Goal: Transaction & Acquisition: Purchase product/service

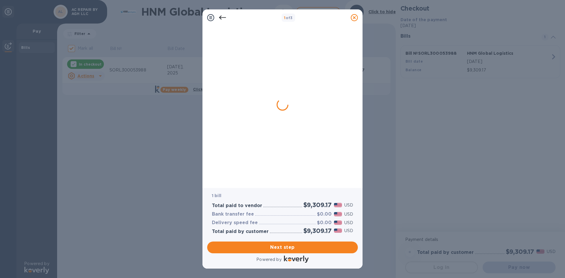
checkbox input "true"
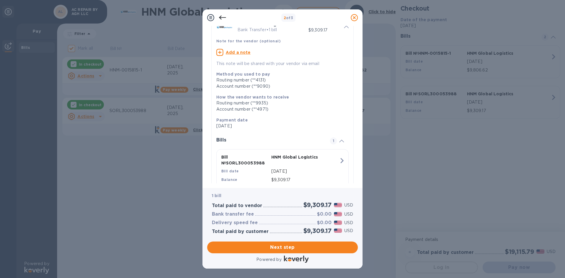
scroll to position [50, 0]
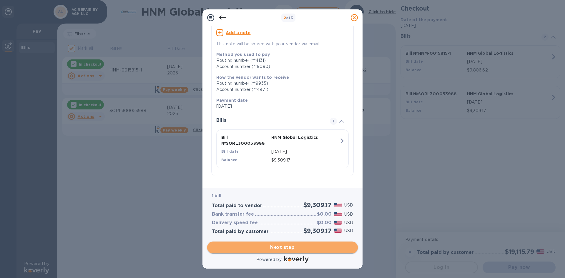
click at [280, 248] on span "Next step" at bounding box center [282, 247] width 141 height 7
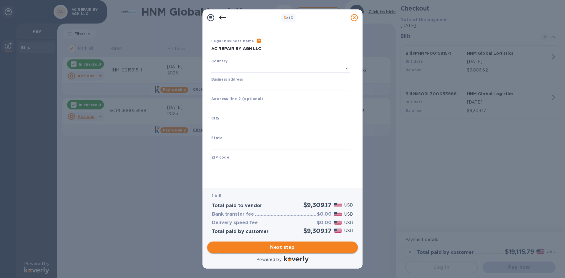
type input "[GEOGRAPHIC_DATA]"
click at [229, 91] on div "Business address" at bounding box center [281, 84] width 144 height 18
click at [220, 80] on label "Business address" at bounding box center [227, 80] width 32 height 4
click at [220, 82] on input "Business address" at bounding box center [280, 86] width 139 height 9
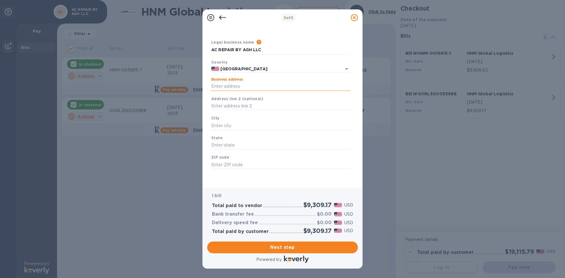
click at [220, 85] on input "Business address" at bounding box center [280, 86] width 139 height 9
type input "[STREET_ADDRESS]"
click at [222, 126] on input "text" at bounding box center [280, 125] width 139 height 9
click at [245, 123] on input "text" at bounding box center [280, 125] width 139 height 9
click at [244, 123] on input "text" at bounding box center [280, 125] width 139 height 9
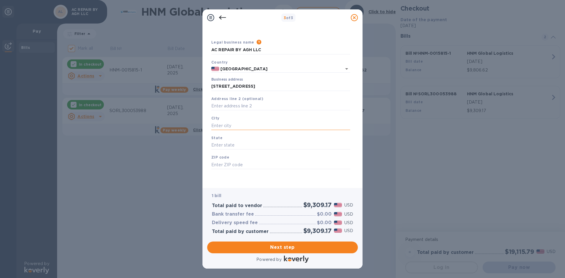
click at [233, 126] on input "text" at bounding box center [280, 125] width 139 height 9
click at [231, 125] on input "text" at bounding box center [280, 125] width 139 height 9
type input "[GEOGRAPHIC_DATA]"
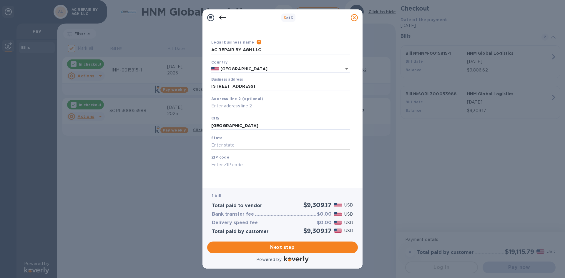
click at [229, 146] on input "text" at bounding box center [280, 145] width 139 height 9
type input "FL"
click at [320, 164] on input "text" at bounding box center [280, 164] width 139 height 9
type input "33619"
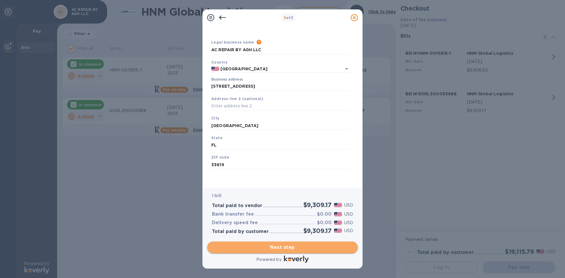
click at [265, 245] on span "Next step" at bounding box center [282, 247] width 141 height 7
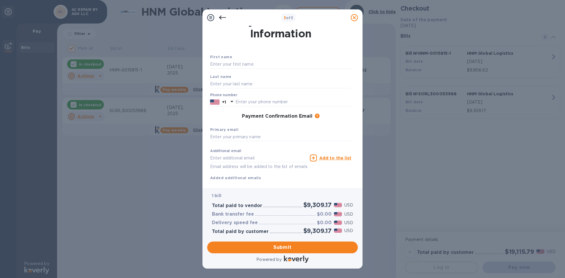
scroll to position [0, 0]
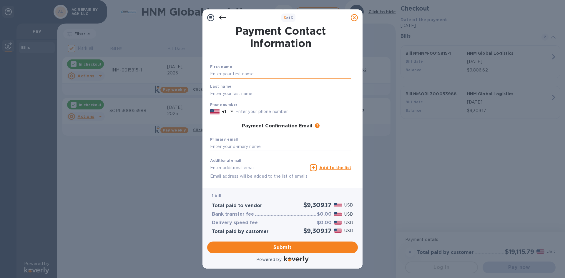
click at [256, 71] on input "text" at bounding box center [280, 74] width 141 height 9
drag, startPoint x: 238, startPoint y: 75, endPoint x: 290, endPoint y: 75, distance: 51.2
click at [290, 75] on input "[PERSON_NAME] [PERSON_NAME]" at bounding box center [280, 74] width 141 height 9
type input "[PERSON_NAME]"
click at [277, 92] on input "text" at bounding box center [280, 93] width 141 height 9
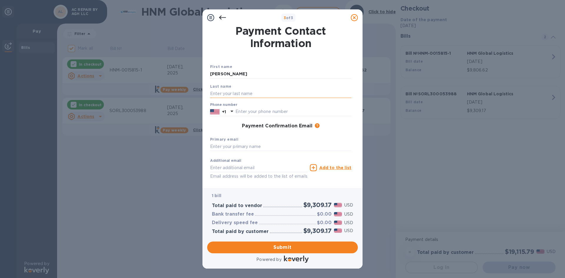
paste input "[PERSON_NAME]"
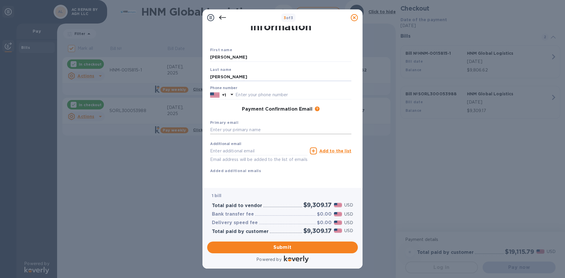
type input "[PERSON_NAME]"
click at [224, 126] on input "text" at bounding box center [280, 130] width 141 height 9
type input "[EMAIL_ADDRESS][DOMAIN_NAME]"
click at [248, 167] on div "Additional email Email address will be added to the list of emails Add to the l…" at bounding box center [281, 157] width 146 height 40
drag, startPoint x: 260, startPoint y: 96, endPoint x: 246, endPoint y: 84, distance: 17.7
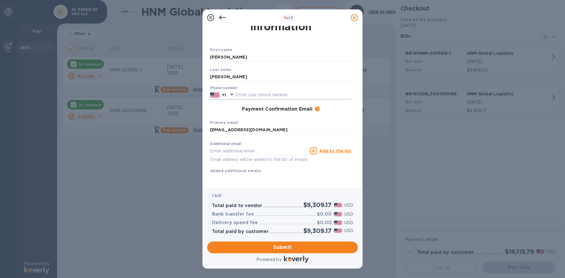
click at [259, 96] on div "First name [PERSON_NAME] Last name [PERSON_NAME] Phone number +1 Payment Confir…" at bounding box center [281, 110] width 146 height 132
click at [246, 91] on input "text" at bounding box center [294, 95] width 116 height 9
type input "8139572510"
click at [313, 244] on span "Submit" at bounding box center [282, 247] width 141 height 7
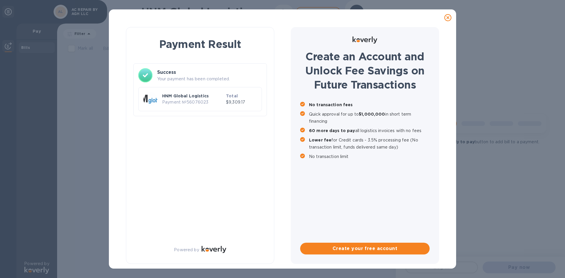
checkbox input "true"
click at [327, 30] on div "Create an Account and Unlock Fee Savings on Future Transactions No transaction …" at bounding box center [365, 145] width 148 height 237
